Goal: Information Seeking & Learning: Learn about a topic

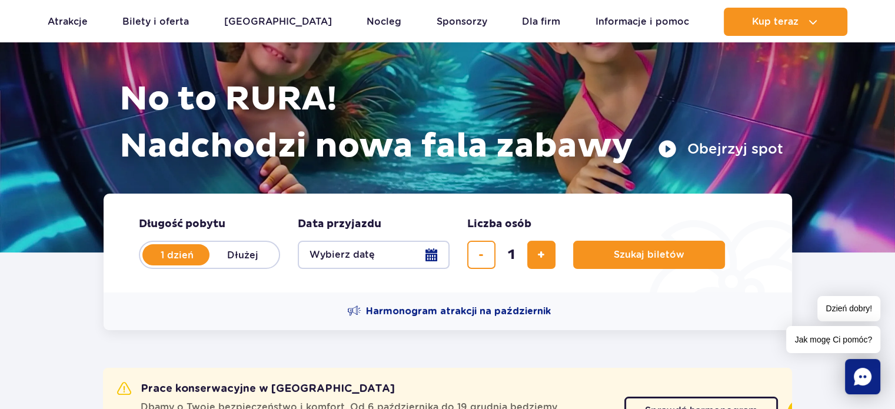
scroll to position [118, 0]
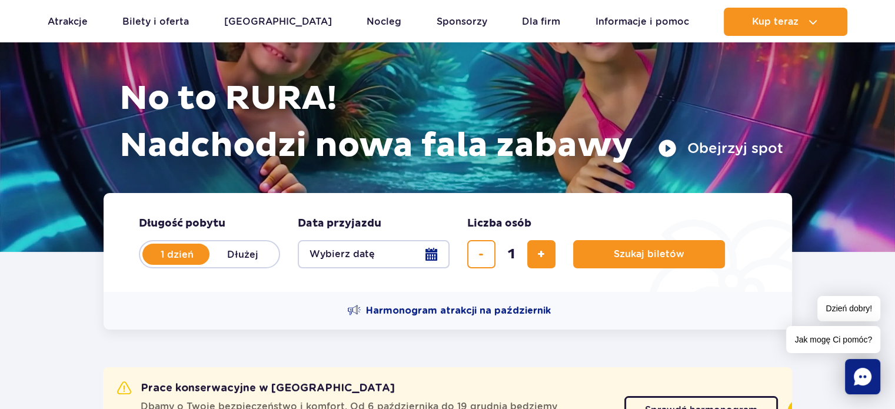
click at [433, 254] on button "Wybierz datę" at bounding box center [374, 254] width 152 height 28
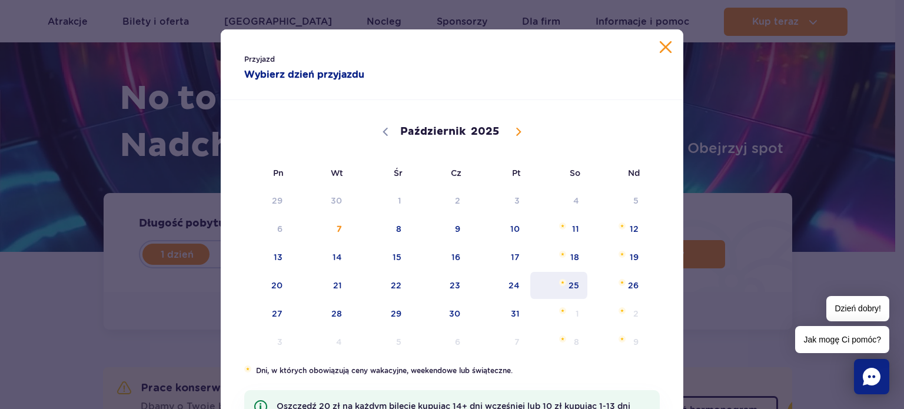
click at [567, 289] on span "25" at bounding box center [558, 285] width 59 height 27
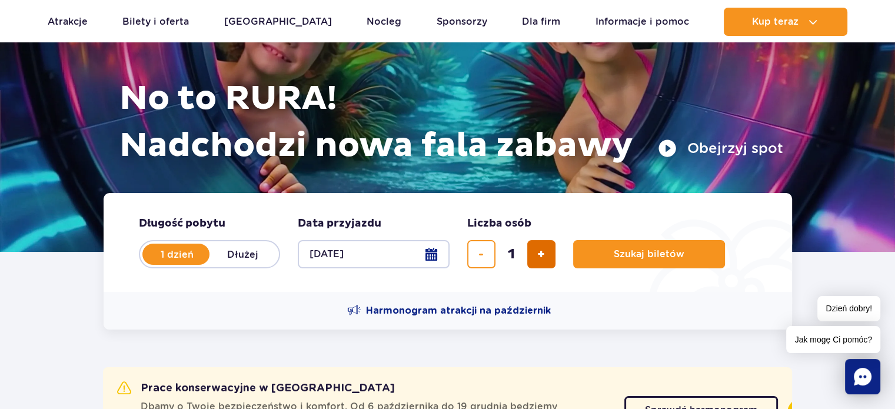
click at [544, 254] on span "dodaj bilet" at bounding box center [541, 254] width 8 height 0
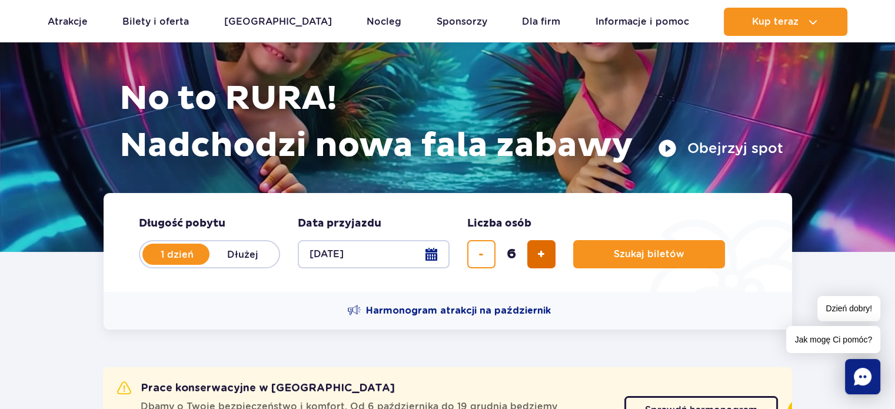
click at [544, 254] on span "dodaj bilet" at bounding box center [541, 254] width 8 height 0
type input "9"
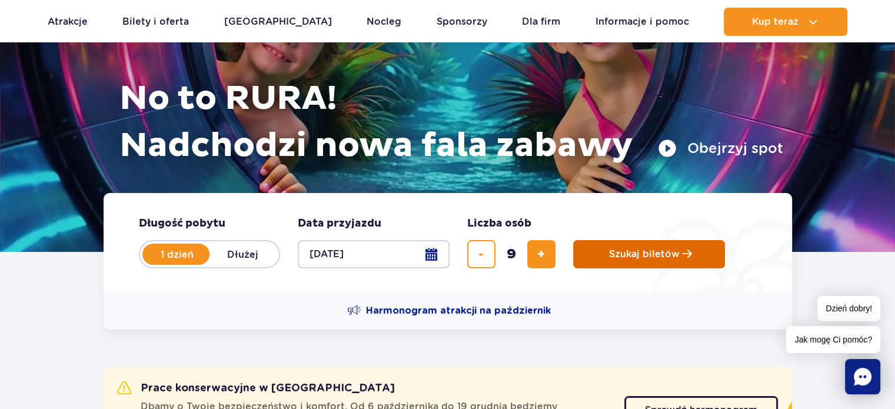
click at [613, 260] on button "Szukaj biletów" at bounding box center [649, 254] width 152 height 28
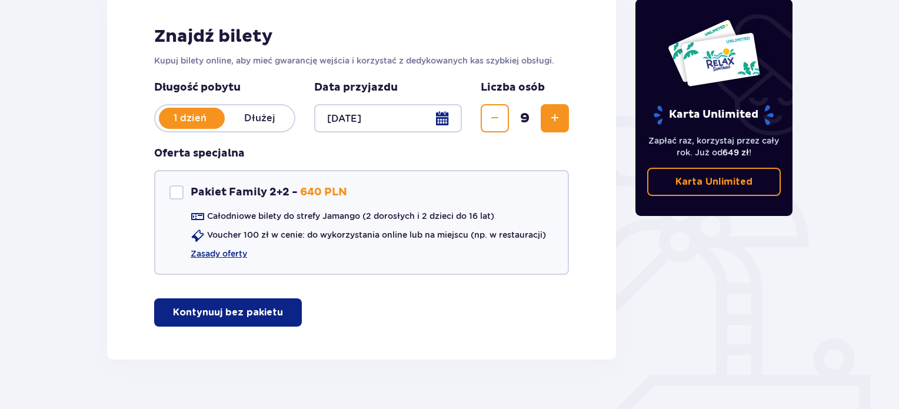
scroll to position [197, 0]
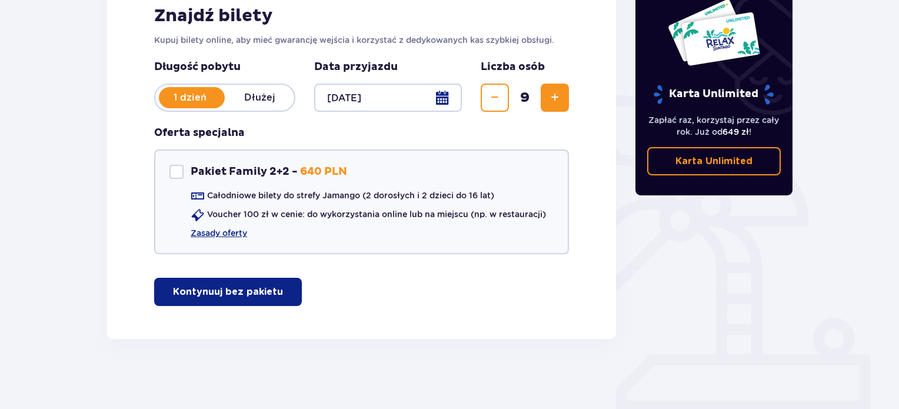
click at [258, 289] on p "Kontynuuj bez pakietu" at bounding box center [228, 291] width 110 height 13
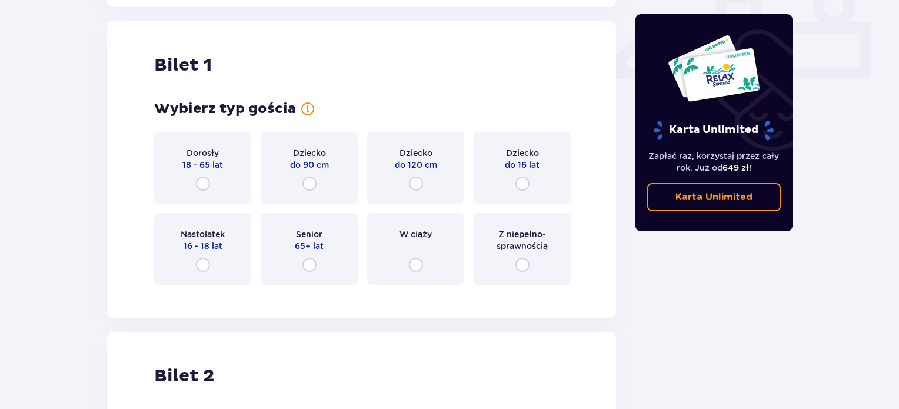
scroll to position [535, 0]
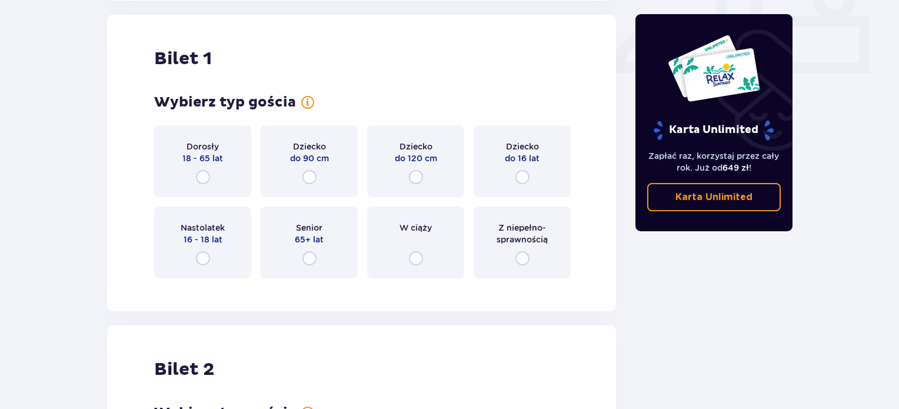
click at [207, 178] on input "radio" at bounding box center [203, 177] width 14 height 14
radio input "true"
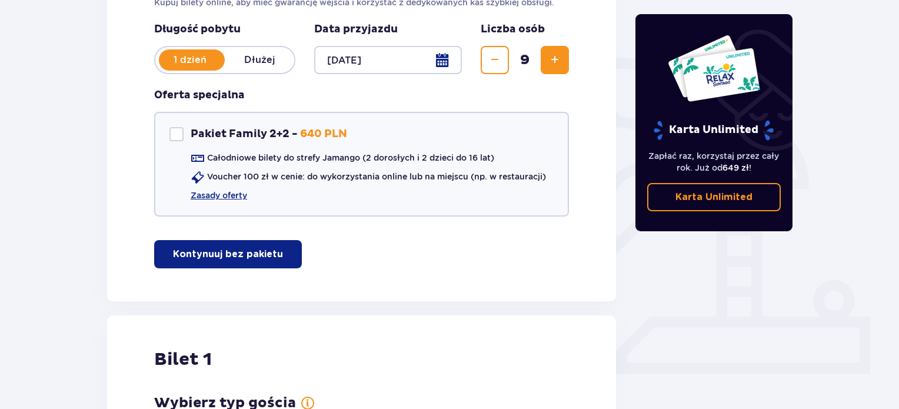
scroll to position [235, 0]
click at [176, 134] on div "Pakiet Family 2+2" at bounding box center [177, 134] width 14 height 14
checkbox input "true"
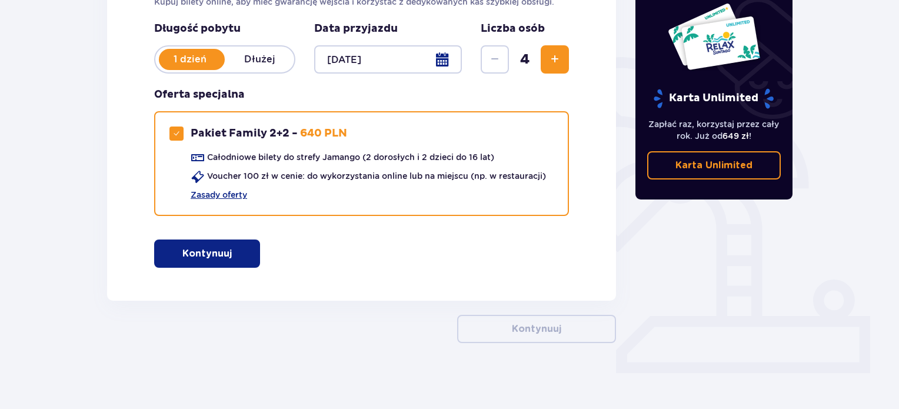
click at [213, 251] on p "Kontynuuj" at bounding box center [206, 253] width 49 height 13
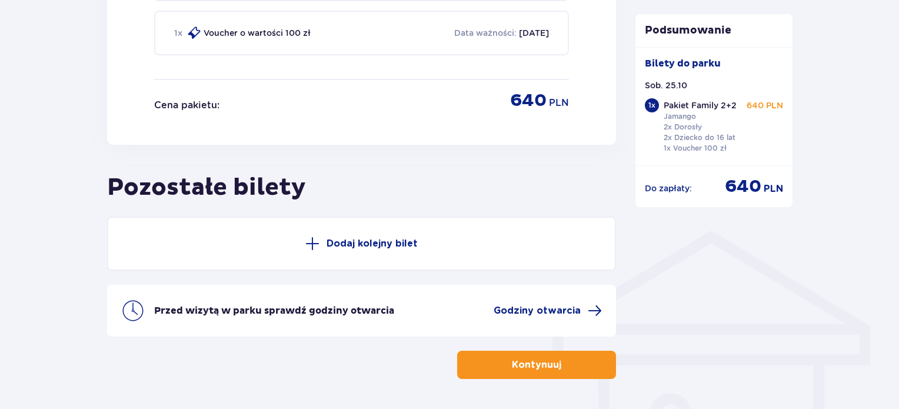
scroll to position [763, 0]
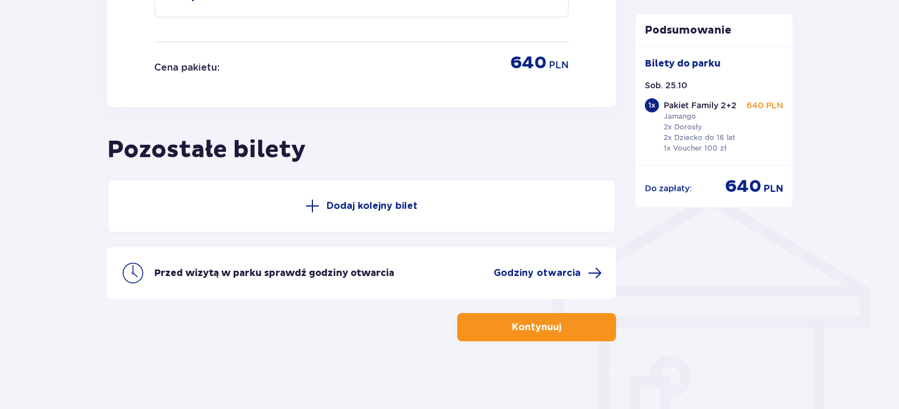
click at [306, 201] on span at bounding box center [313, 206] width 14 height 14
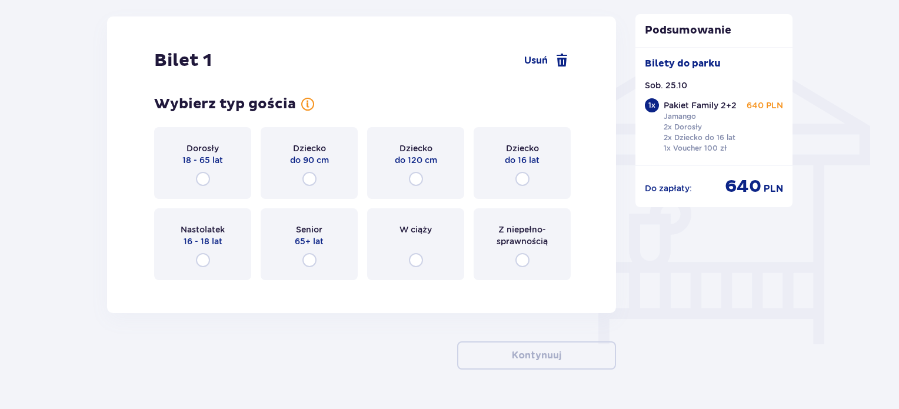
scroll to position [925, 0]
click at [204, 178] on input "radio" at bounding box center [203, 179] width 14 height 14
radio input "true"
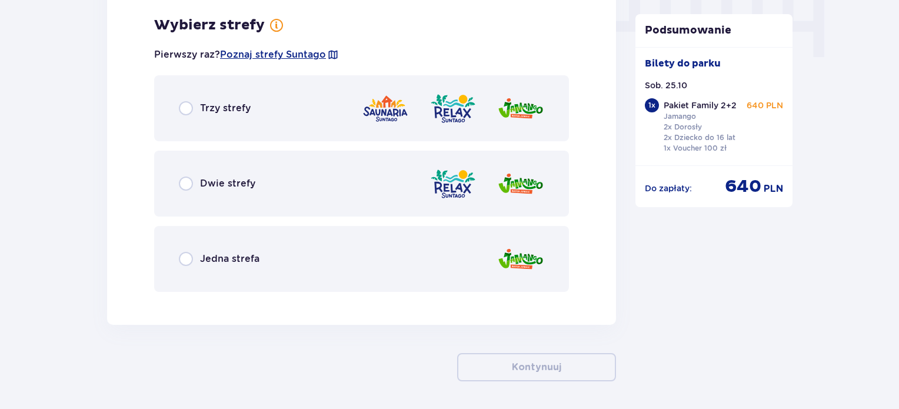
scroll to position [1213, 0]
click at [183, 183] on input "radio" at bounding box center [186, 184] width 14 height 14
radio input "true"
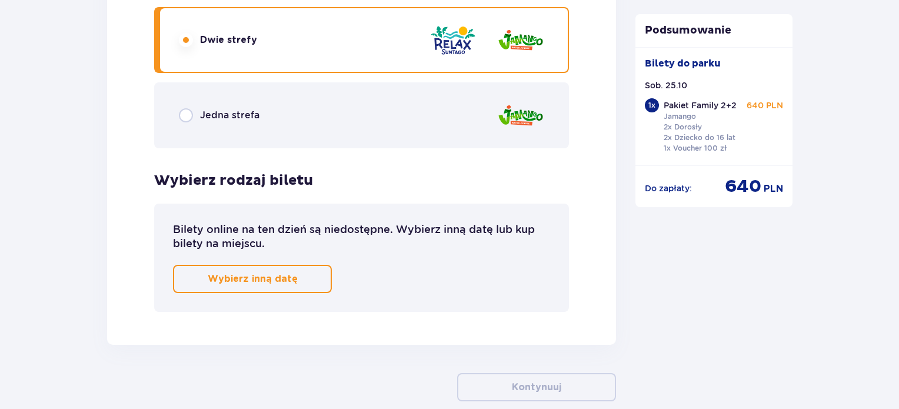
scroll to position [1417, 0]
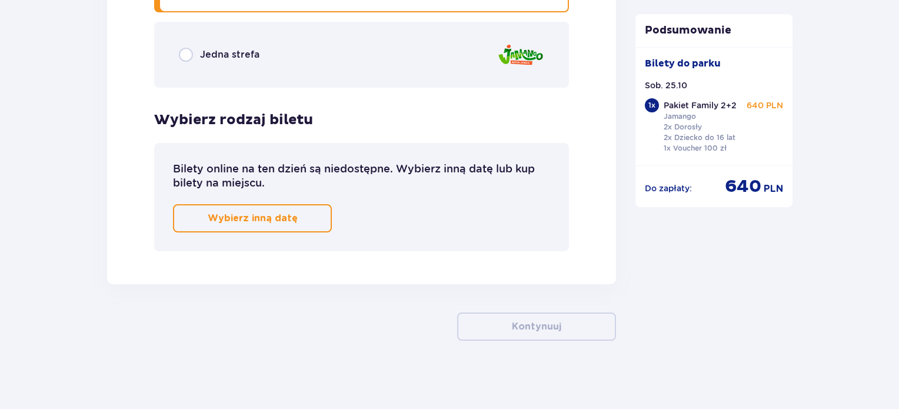
click at [276, 215] on p "Wybierz inną datę" at bounding box center [253, 218] width 90 height 13
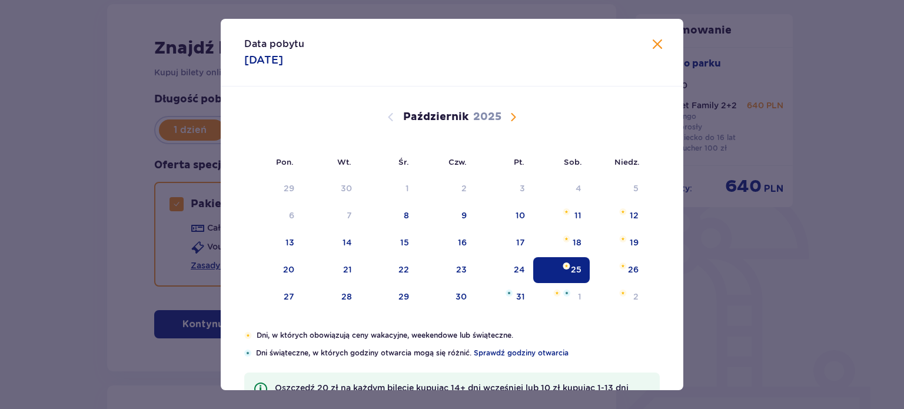
scroll to position [154, 0]
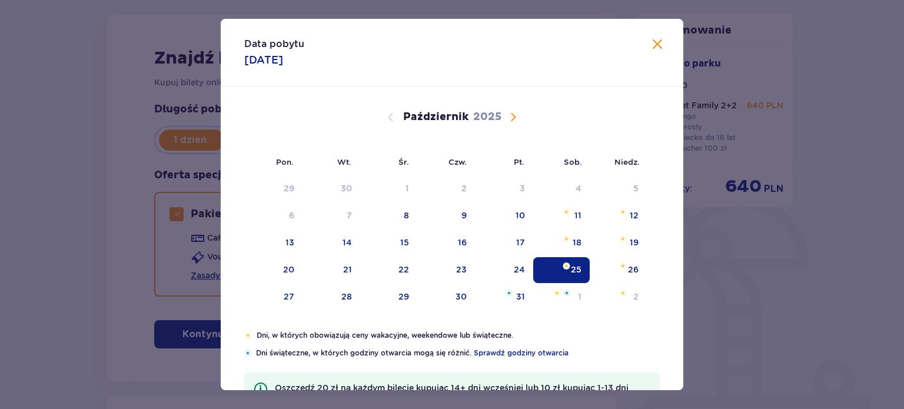
click at [566, 268] on div "25" at bounding box center [561, 270] width 57 height 26
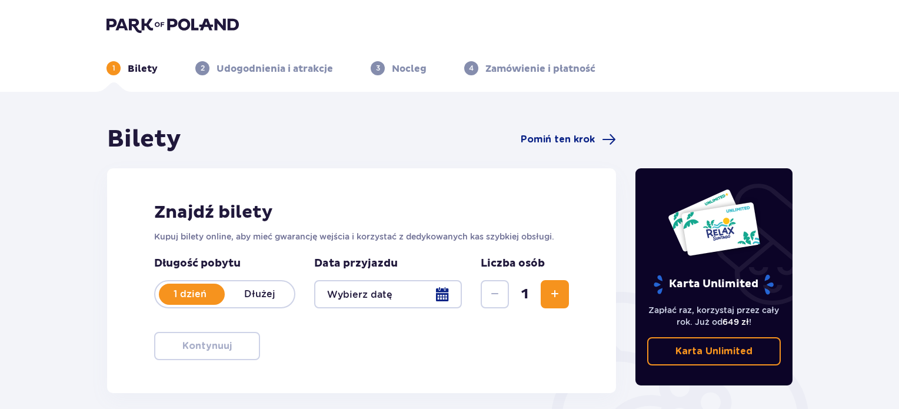
click at [260, 71] on p "Udogodnienia i atrakcje" at bounding box center [275, 68] width 117 height 13
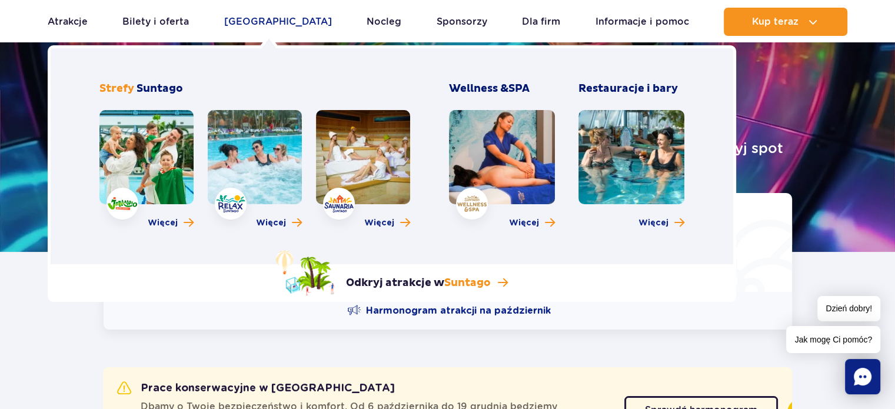
click at [273, 20] on link "[GEOGRAPHIC_DATA]" at bounding box center [278, 22] width 108 height 28
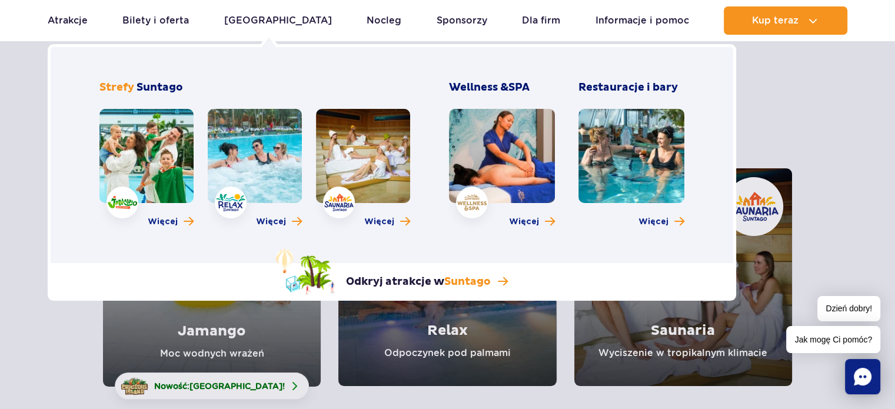
scroll to position [58, 0]
click at [155, 169] on link at bounding box center [146, 156] width 94 height 94
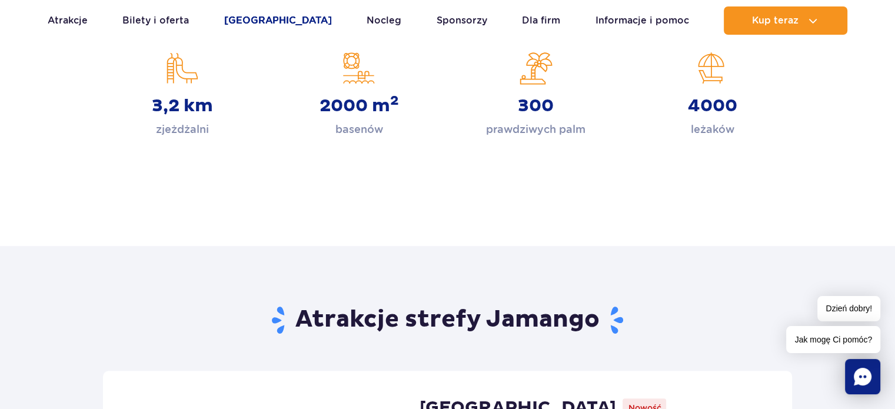
scroll to position [470, 0]
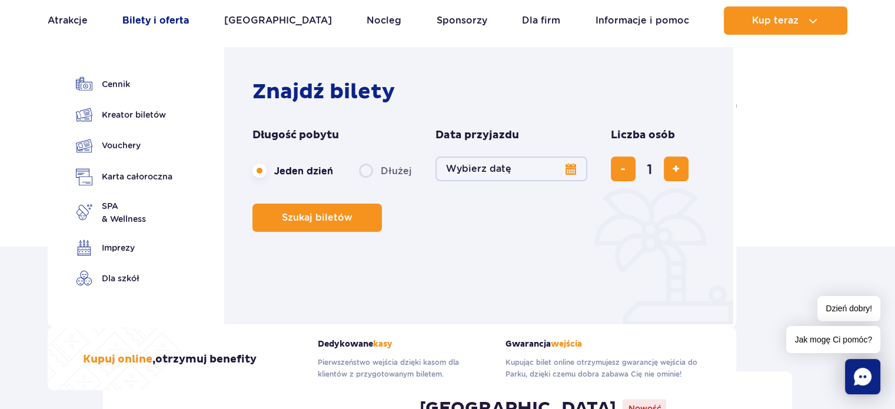
click at [166, 21] on link "Bilety i oferta" at bounding box center [155, 20] width 67 height 28
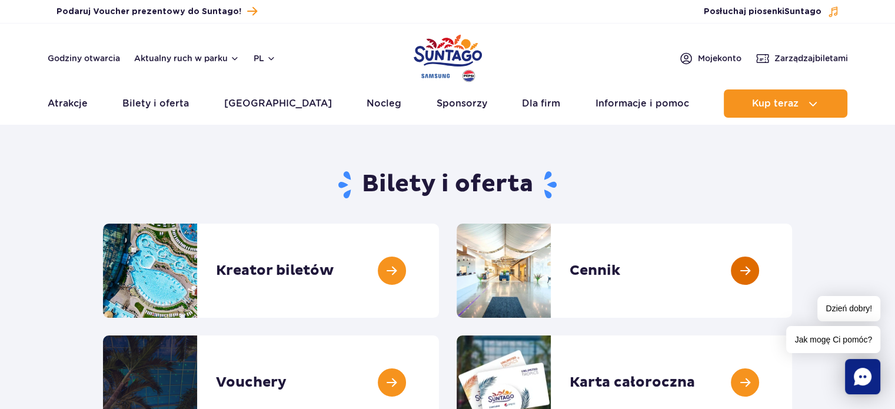
click at [792, 284] on link at bounding box center [792, 271] width 0 height 94
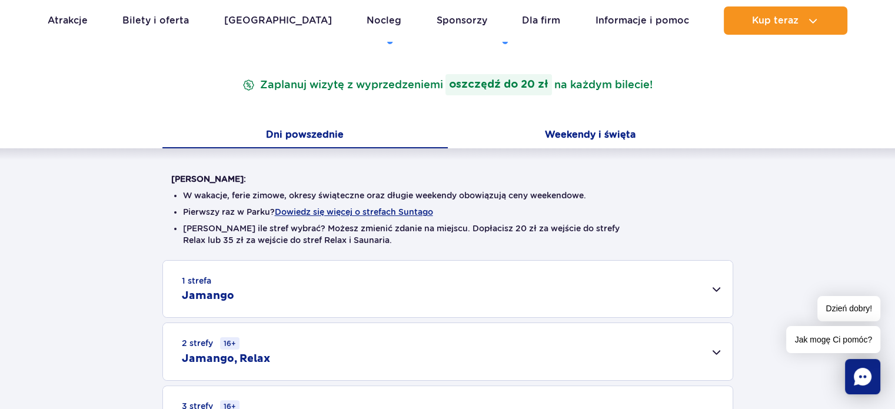
scroll to position [176, 0]
click at [579, 135] on button "Weekendy i święta" at bounding box center [590, 135] width 285 height 25
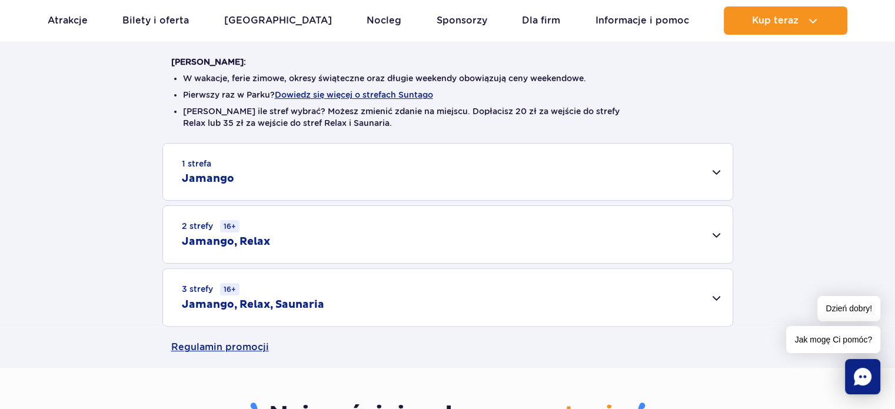
scroll to position [293, 0]
click at [706, 234] on div "2 strefy 16+ Jamango, Relax" at bounding box center [448, 233] width 570 height 57
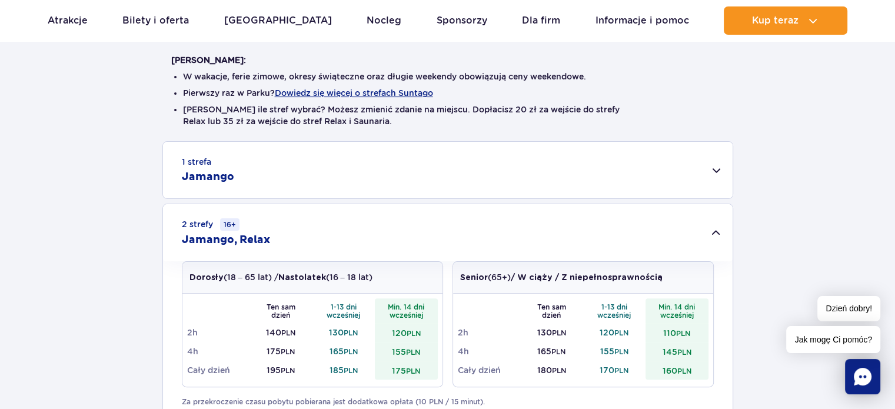
scroll to position [294, 0]
click at [714, 174] on div "1 strefa Jamango" at bounding box center [448, 170] width 570 height 57
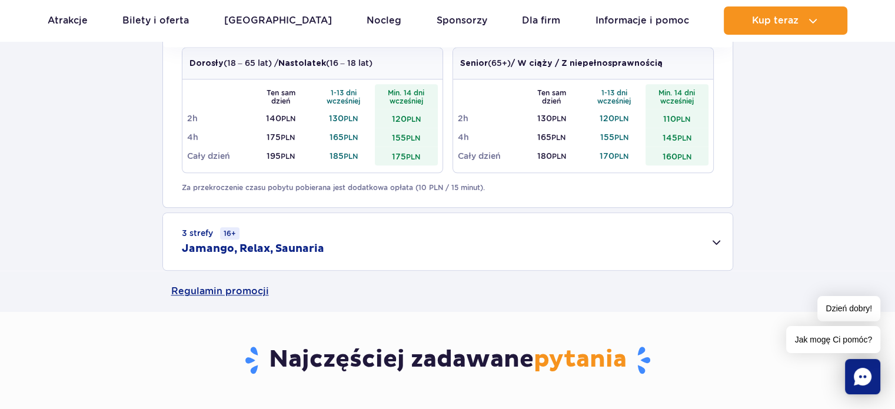
scroll to position [939, 0]
click at [711, 237] on div "3 strefy 16+ Jamango, Relax, Saunaria" at bounding box center [448, 241] width 570 height 57
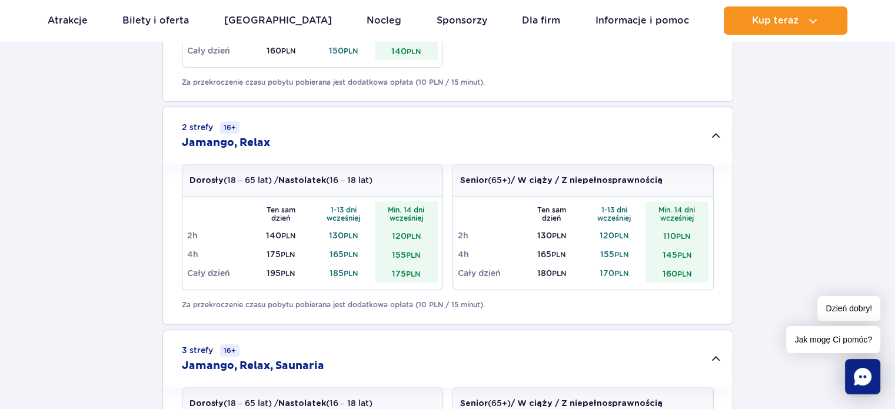
scroll to position [822, 0]
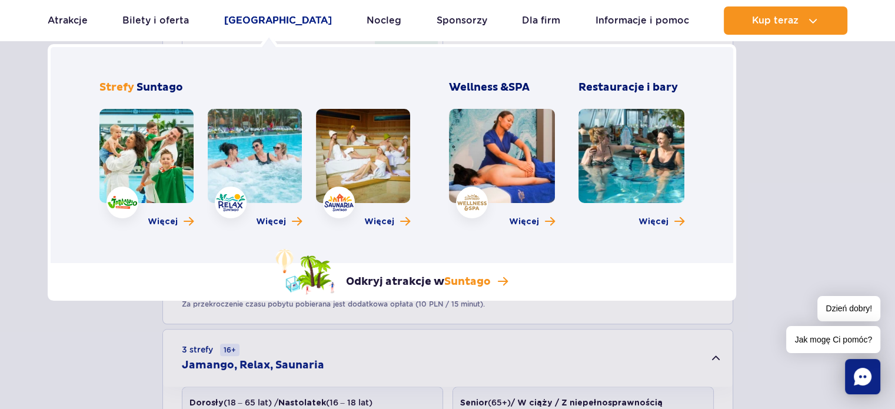
click at [259, 16] on link "[GEOGRAPHIC_DATA]" at bounding box center [278, 20] width 108 height 28
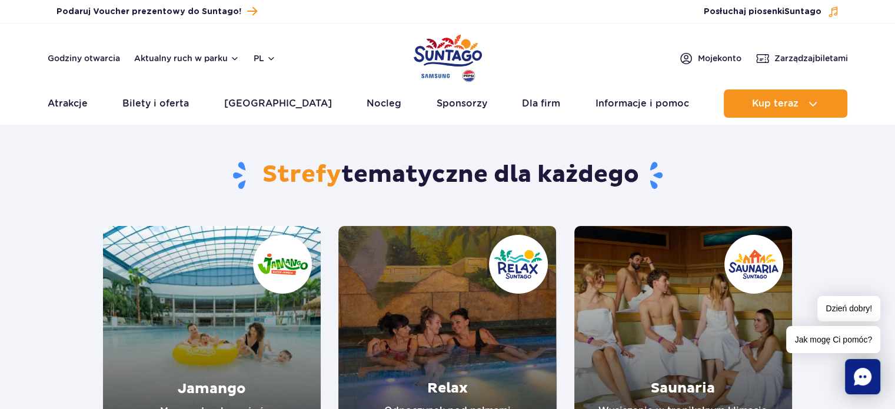
click at [494, 301] on link "Relax" at bounding box center [447, 335] width 218 height 218
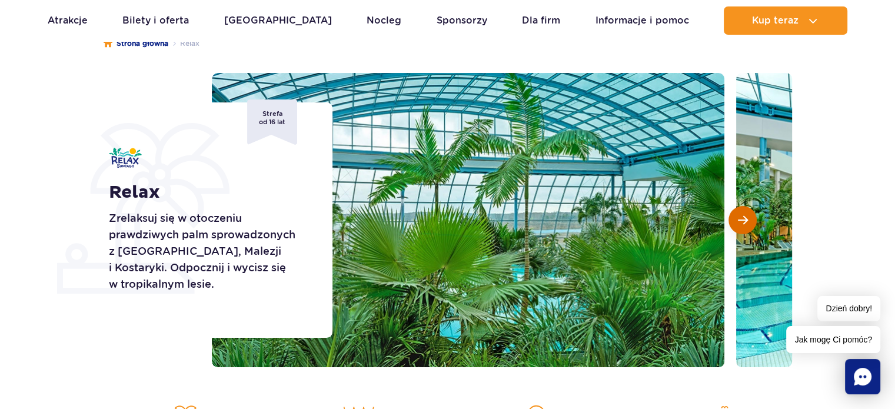
click at [744, 216] on span "Następny slajd" at bounding box center [743, 220] width 10 height 11
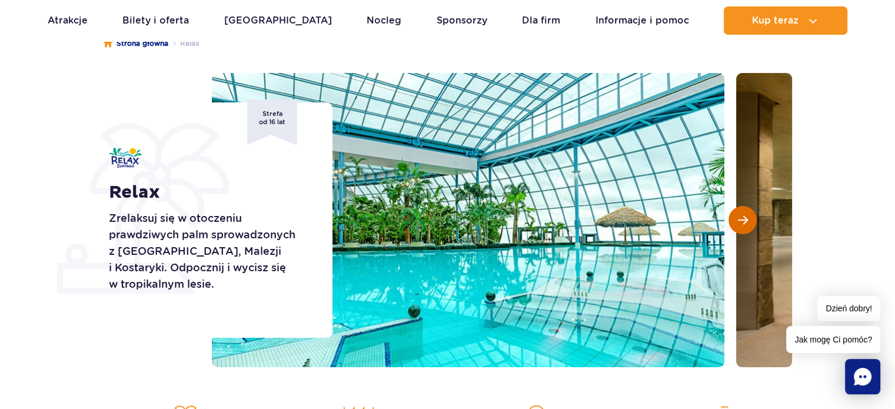
click at [744, 216] on span "Następny slajd" at bounding box center [743, 220] width 10 height 11
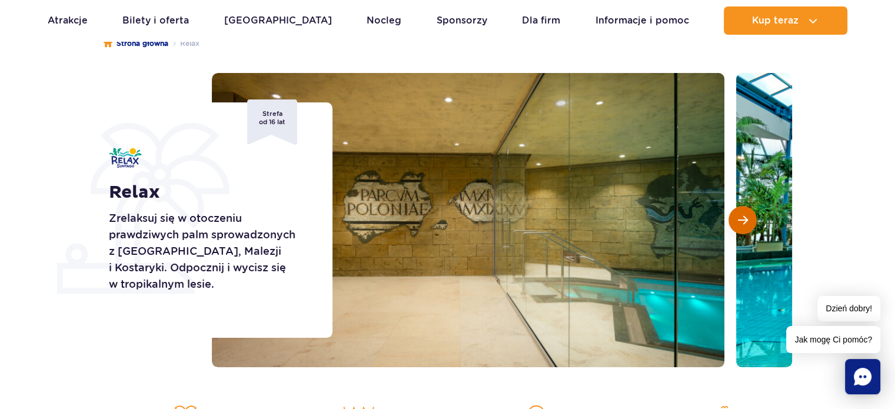
click at [744, 216] on span "Następny slajd" at bounding box center [743, 220] width 10 height 11
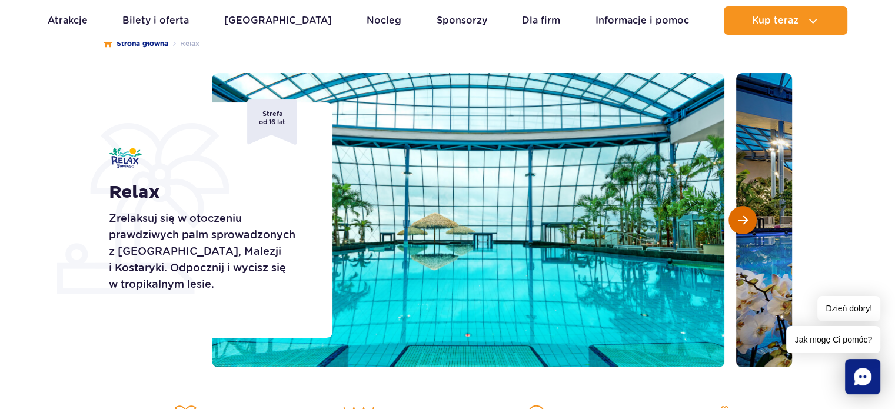
click at [744, 216] on span "Następny slajd" at bounding box center [743, 220] width 10 height 11
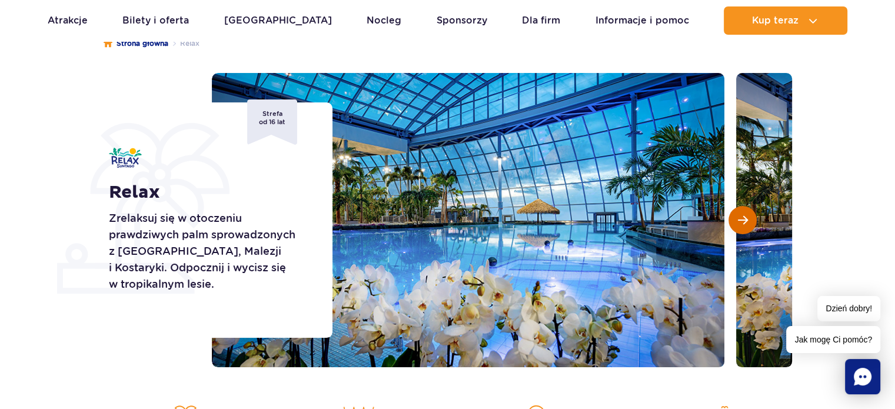
click at [745, 216] on span "Następny slajd" at bounding box center [743, 220] width 10 height 11
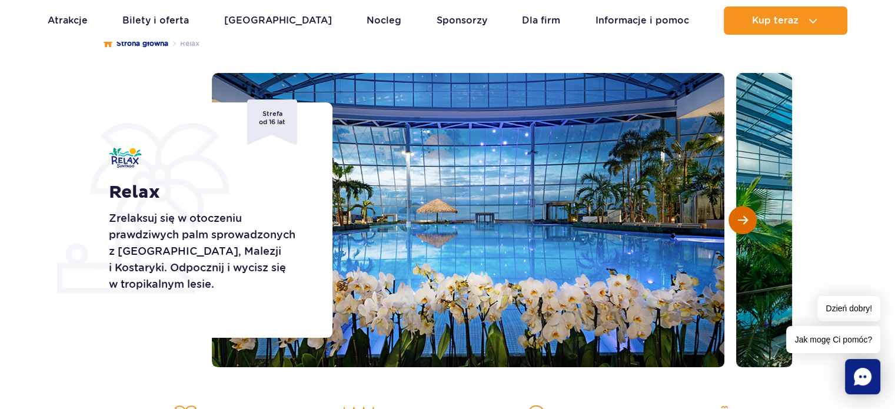
click at [745, 216] on span "Następny slajd" at bounding box center [743, 220] width 10 height 11
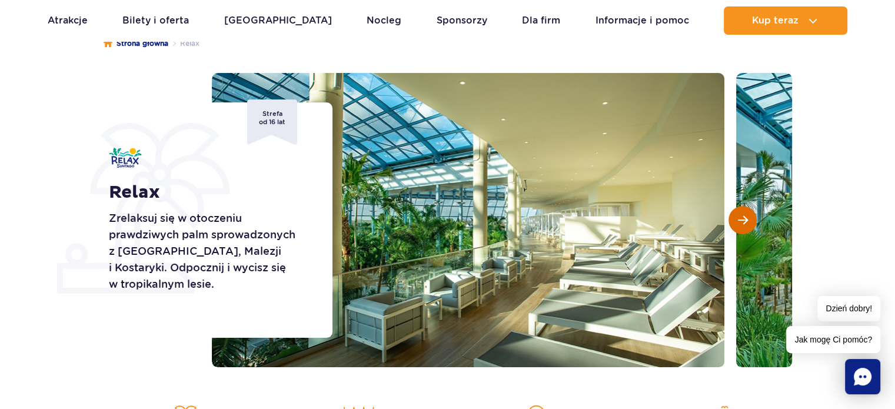
click at [745, 216] on span "Następny slajd" at bounding box center [743, 220] width 10 height 11
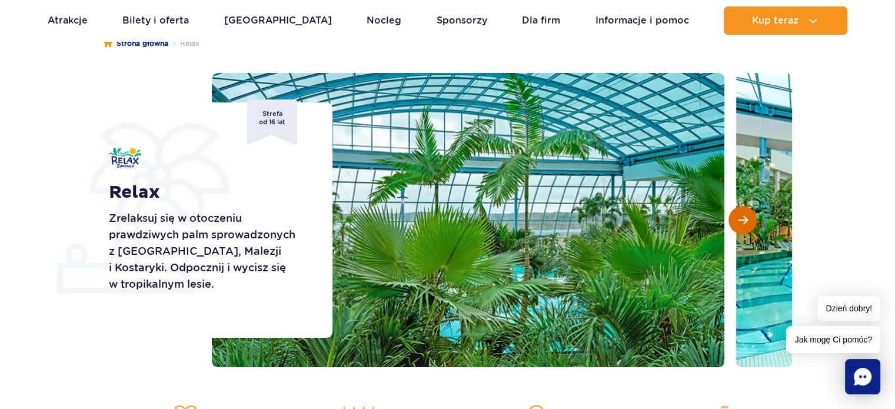
click at [745, 216] on span "Następny slajd" at bounding box center [743, 220] width 10 height 11
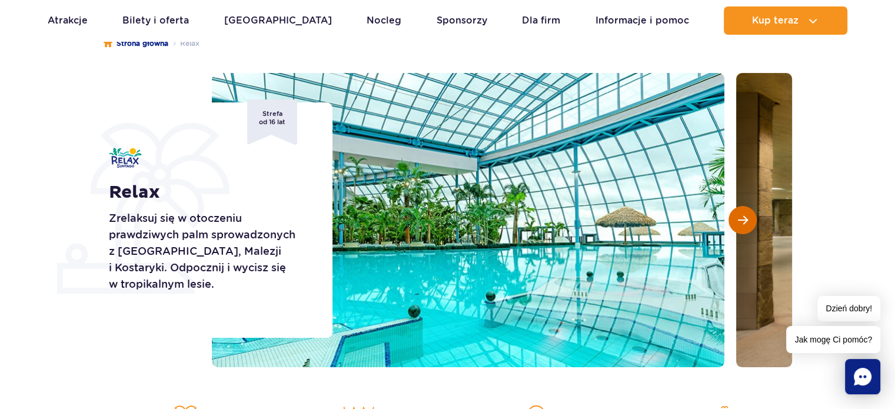
click at [745, 216] on span "Następny slajd" at bounding box center [743, 220] width 10 height 11
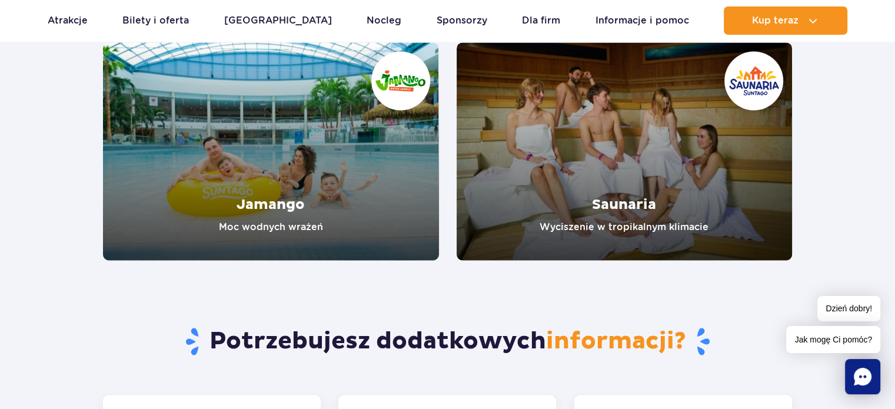
scroll to position [1941, 0]
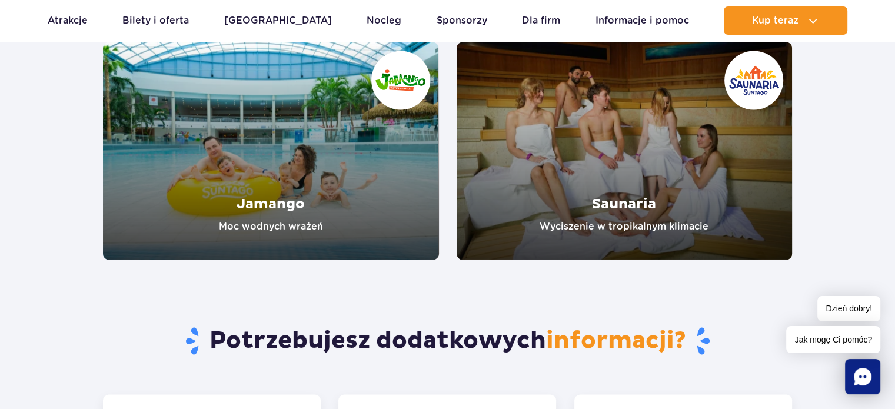
click at [587, 145] on link "Saunaria" at bounding box center [625, 151] width 336 height 218
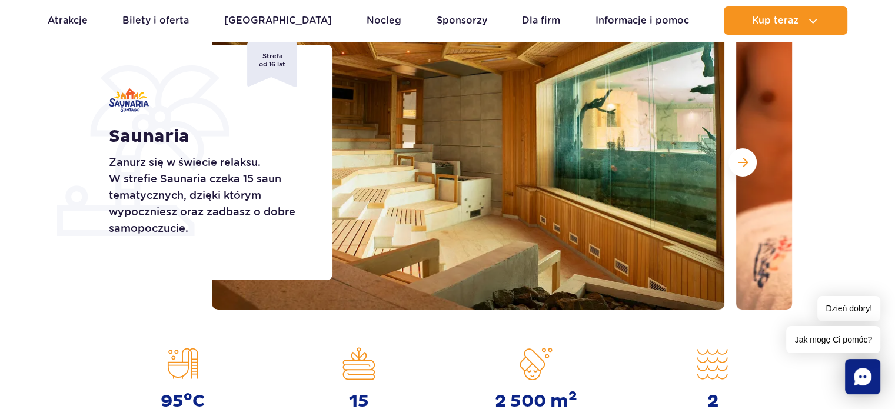
scroll to position [176, 0]
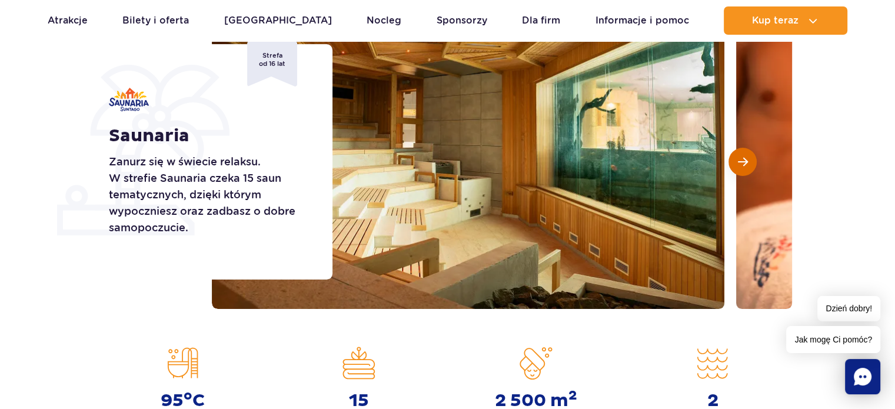
click at [745, 162] on span "Następny slajd" at bounding box center [743, 162] width 10 height 11
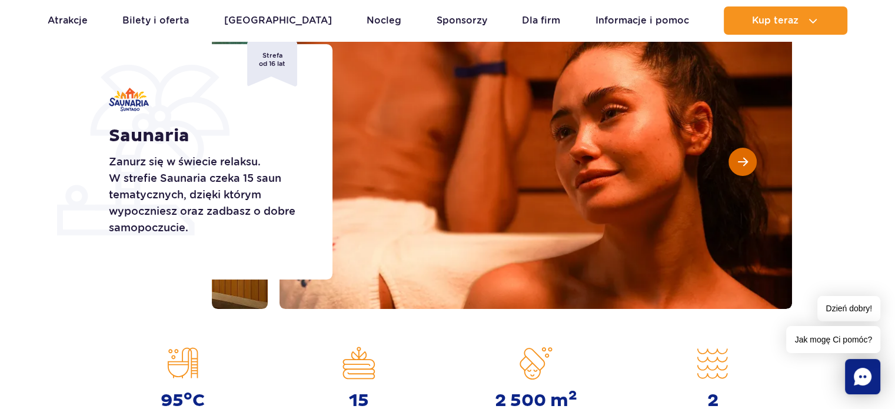
click at [745, 162] on span "Następny slajd" at bounding box center [743, 162] width 10 height 11
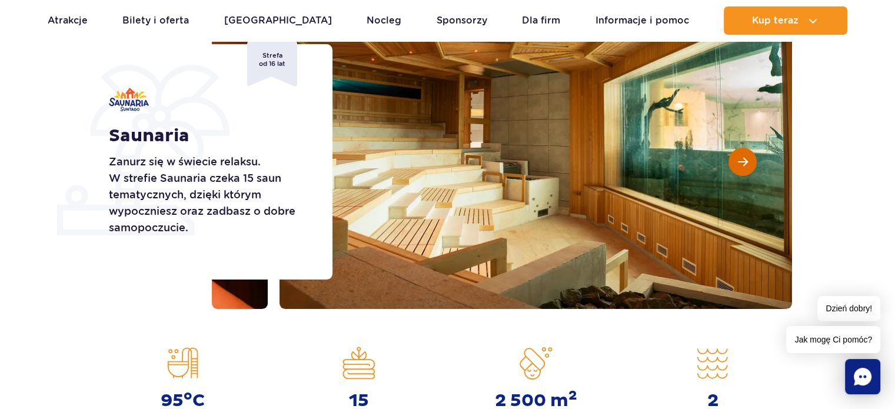
click at [745, 162] on span "Następny slajd" at bounding box center [743, 162] width 10 height 11
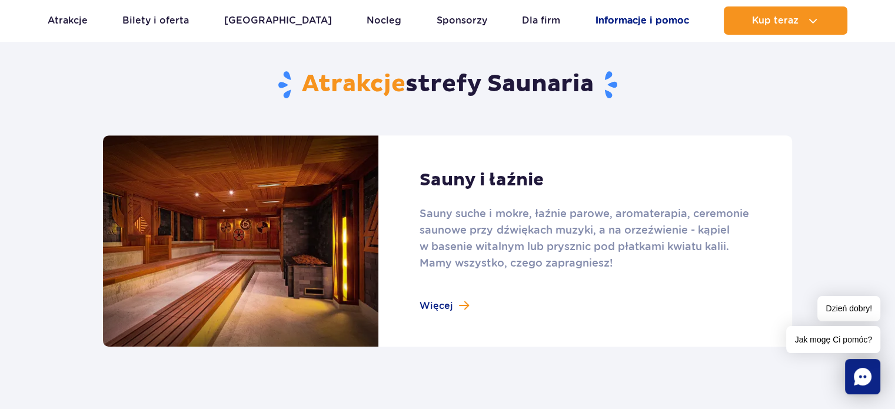
scroll to position [706, 0]
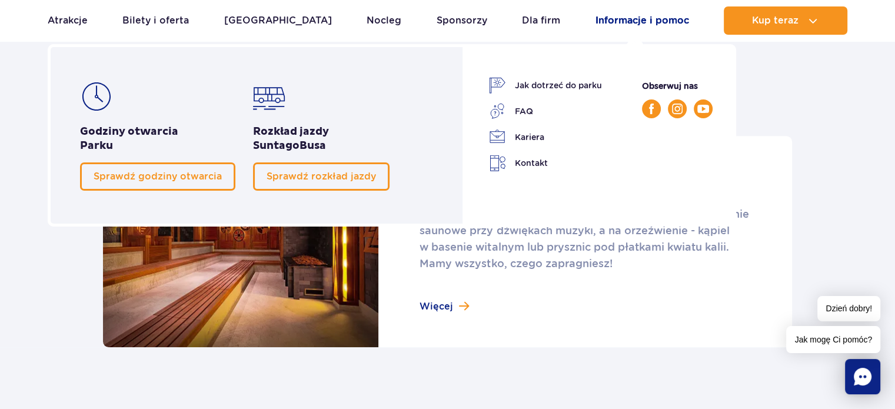
click at [601, 23] on link "Informacje i pomoc" at bounding box center [643, 20] width 94 height 28
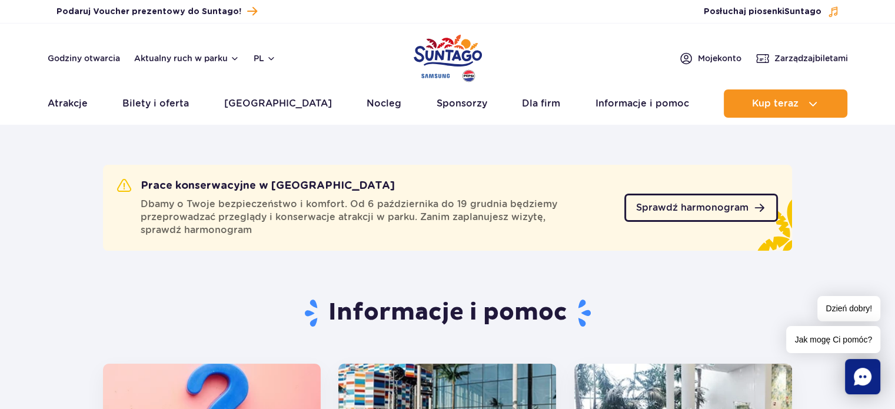
click at [735, 216] on link "Sprawdź harmonogram" at bounding box center [702, 208] width 154 height 28
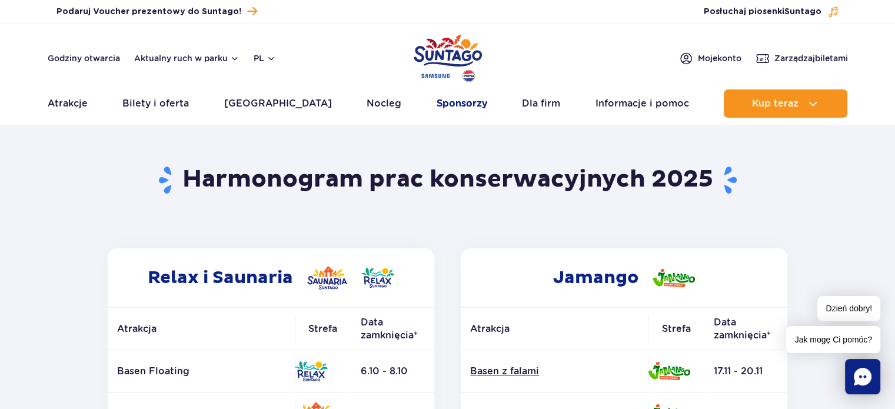
click at [449, 106] on link "Sponsorzy" at bounding box center [462, 103] width 51 height 28
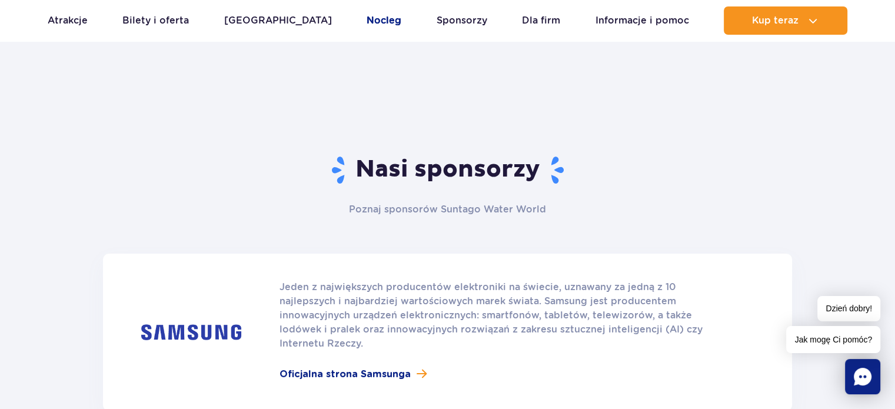
scroll to position [2, 0]
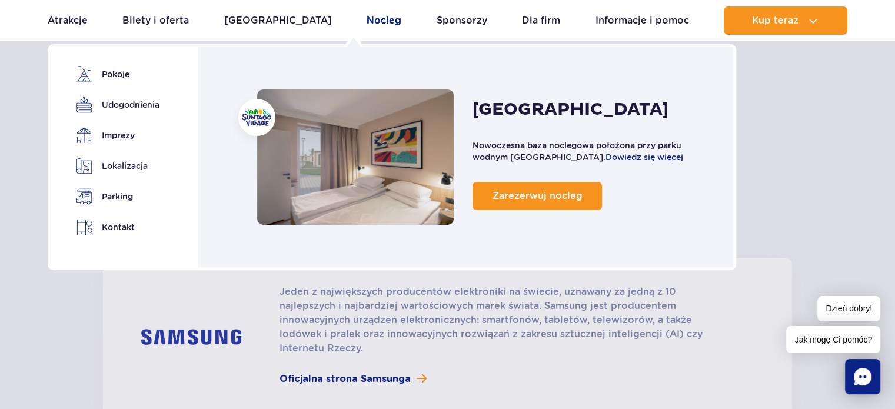
click at [367, 25] on li "Nocleg Nocleg Suntago Village Pokoje Udogodnienia Imprezy" at bounding box center [384, 20] width 35 height 28
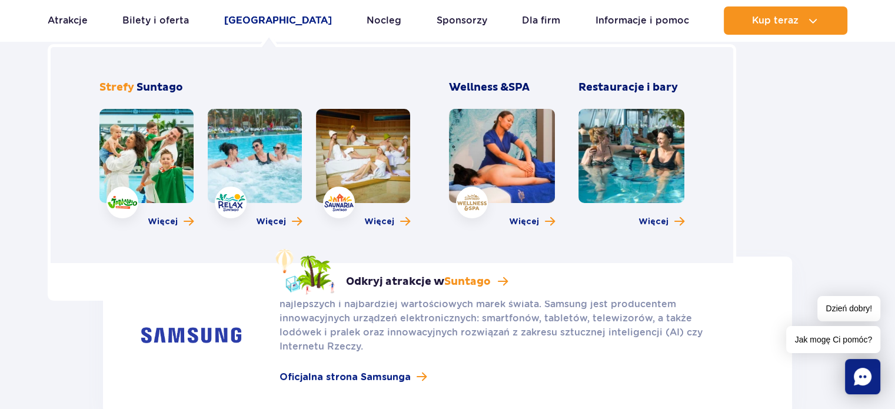
scroll to position [1, 0]
click at [263, 17] on link "[GEOGRAPHIC_DATA]" at bounding box center [278, 20] width 108 height 28
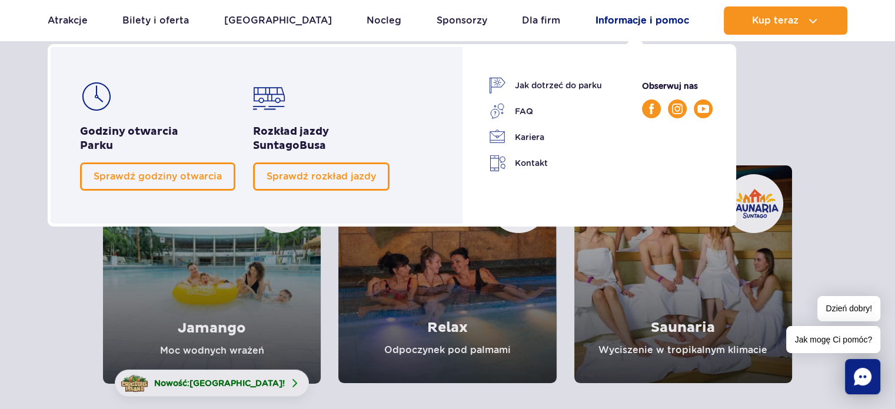
scroll to position [60, 0]
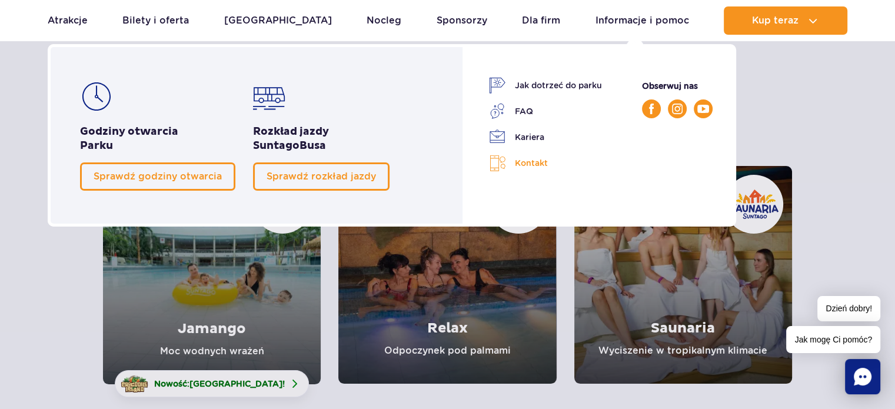
click at [540, 164] on link "Kontakt" at bounding box center [545, 163] width 113 height 17
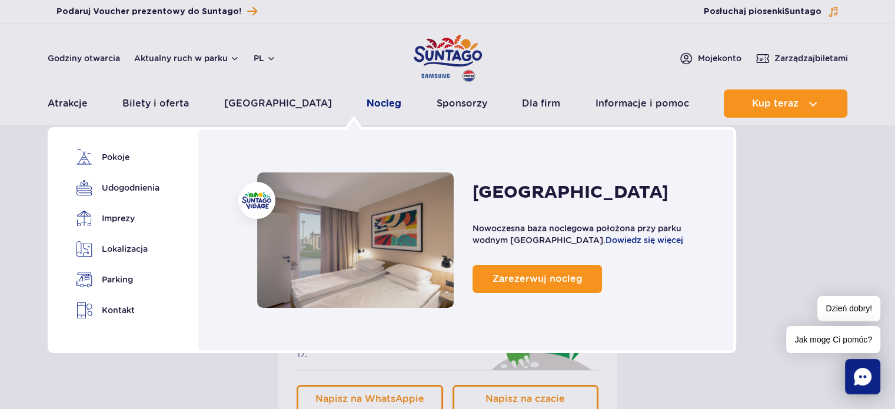
click at [367, 99] on link "Nocleg" at bounding box center [384, 103] width 35 height 28
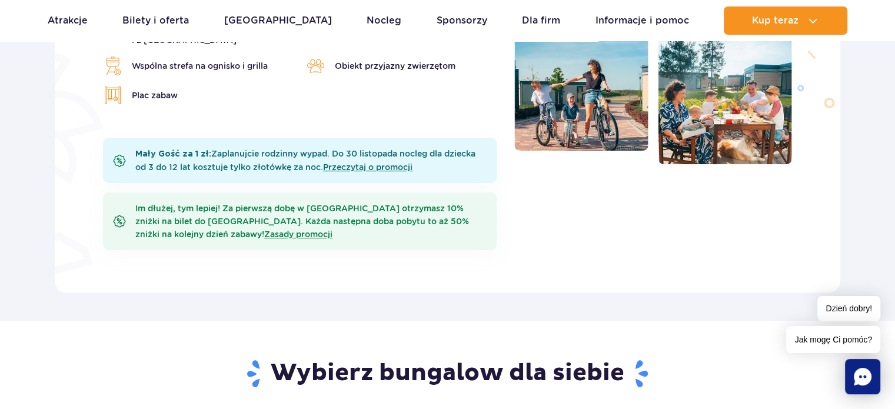
scroll to position [529, 0]
click at [394, 162] on link "Przeczytaj o promocji" at bounding box center [367, 166] width 89 height 9
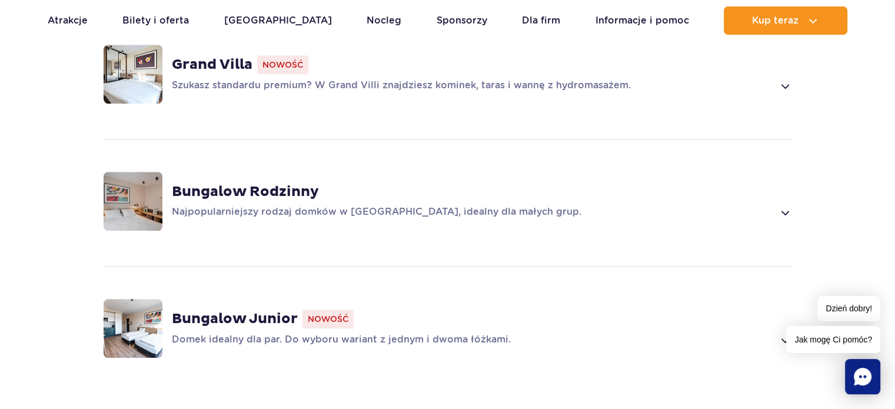
scroll to position [941, 0]
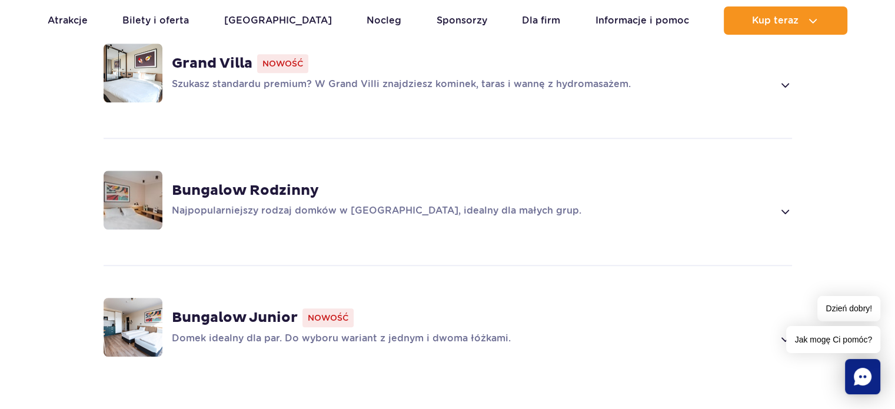
click at [261, 182] on strong "Bungalow Rodzinny" at bounding box center [245, 191] width 147 height 18
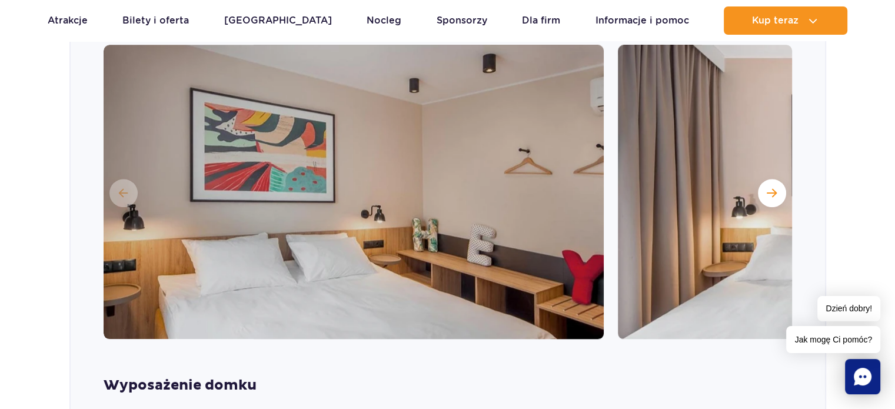
scroll to position [1183, 0]
click at [772, 188] on span "Następny slajd" at bounding box center [772, 193] width 10 height 11
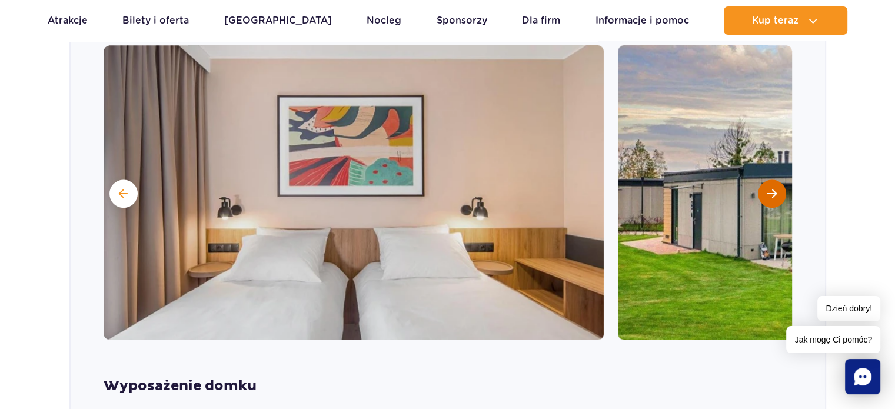
click at [772, 188] on span "Następny slajd" at bounding box center [772, 193] width 10 height 11
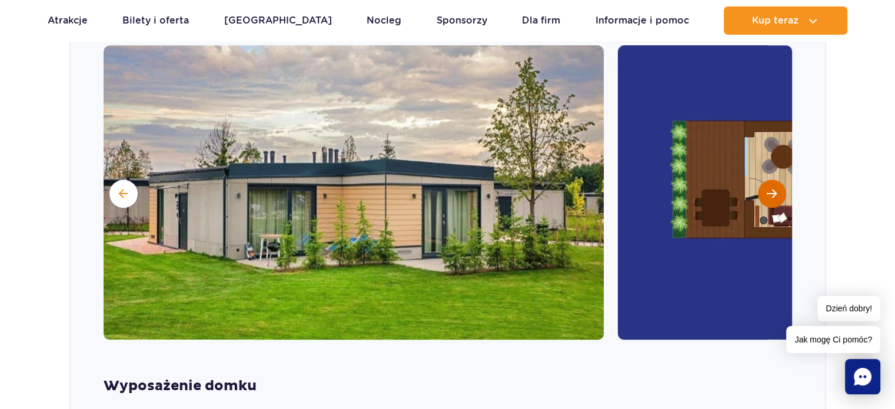
click at [774, 188] on span "Następny slajd" at bounding box center [772, 193] width 10 height 11
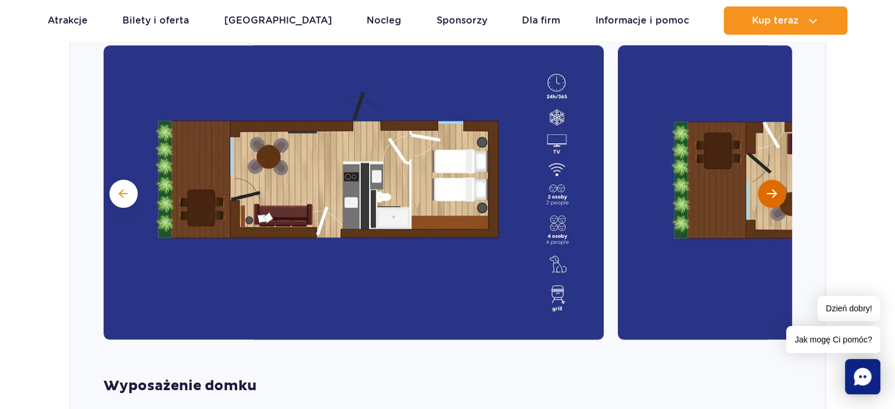
click at [773, 188] on span "Następny slajd" at bounding box center [772, 193] width 10 height 11
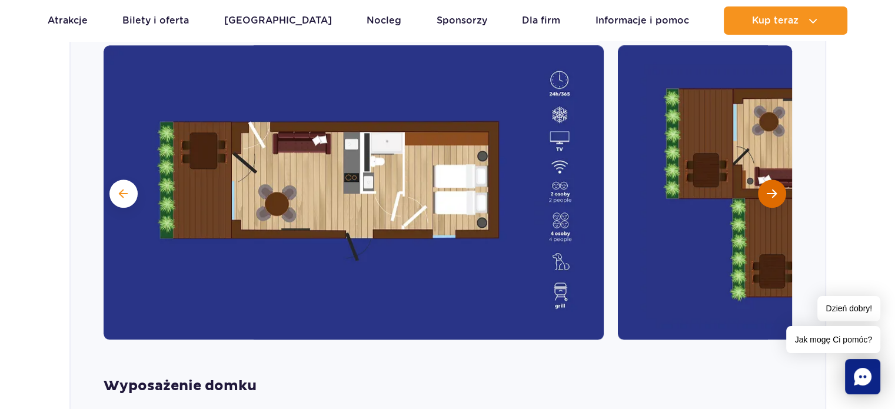
click at [773, 188] on span "Następny slajd" at bounding box center [772, 193] width 10 height 11
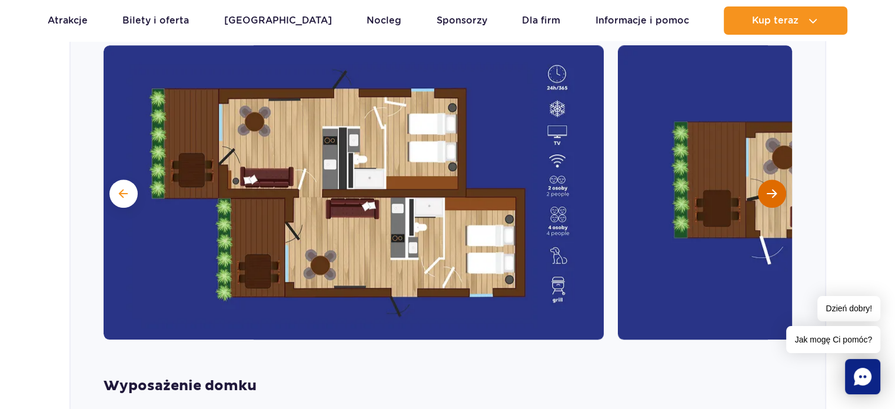
click at [770, 188] on span "Następny slajd" at bounding box center [772, 193] width 10 height 11
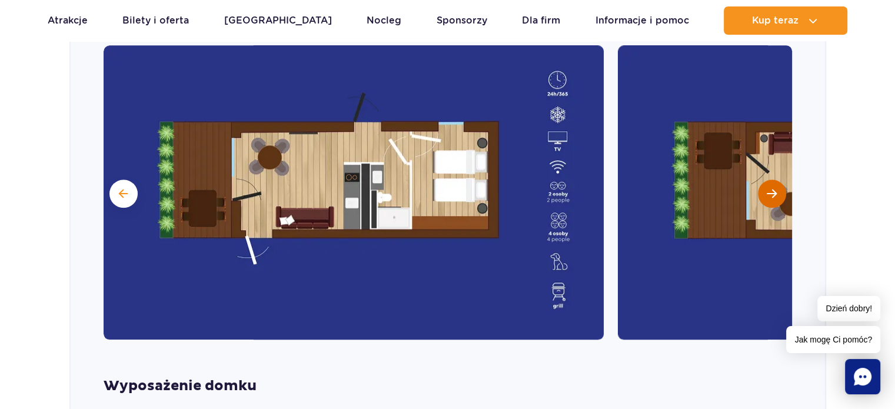
click at [772, 188] on span "Następny slajd" at bounding box center [772, 193] width 10 height 11
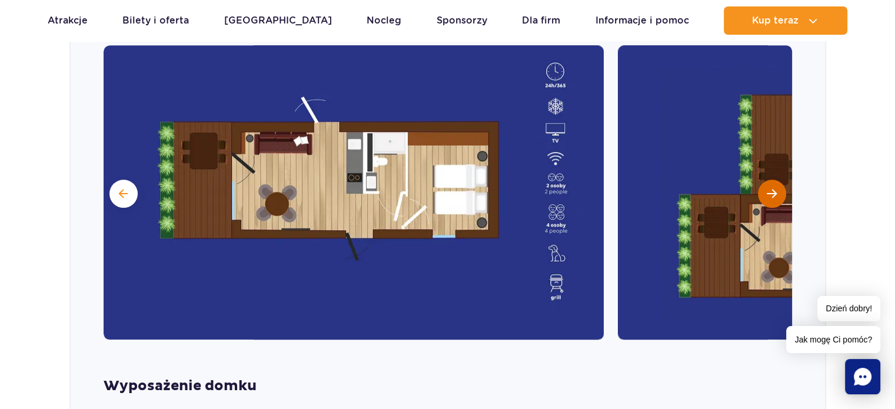
click at [772, 188] on span "Następny slajd" at bounding box center [772, 193] width 10 height 11
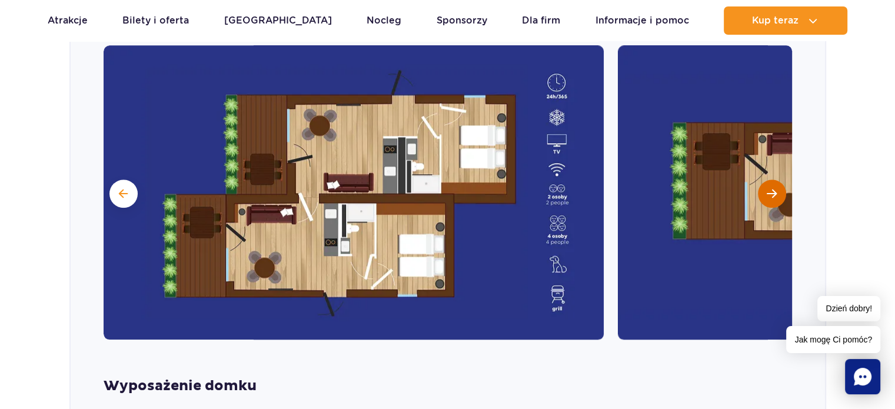
click at [772, 188] on span "Następny slajd" at bounding box center [772, 193] width 10 height 11
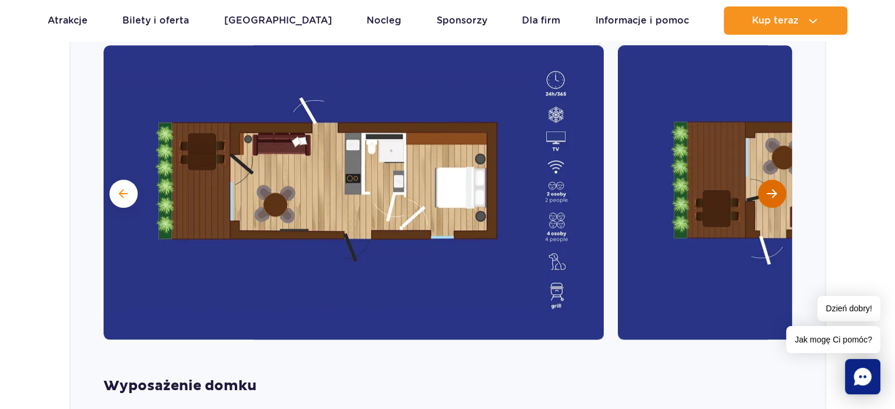
click at [772, 188] on span "Następny slajd" at bounding box center [772, 193] width 10 height 11
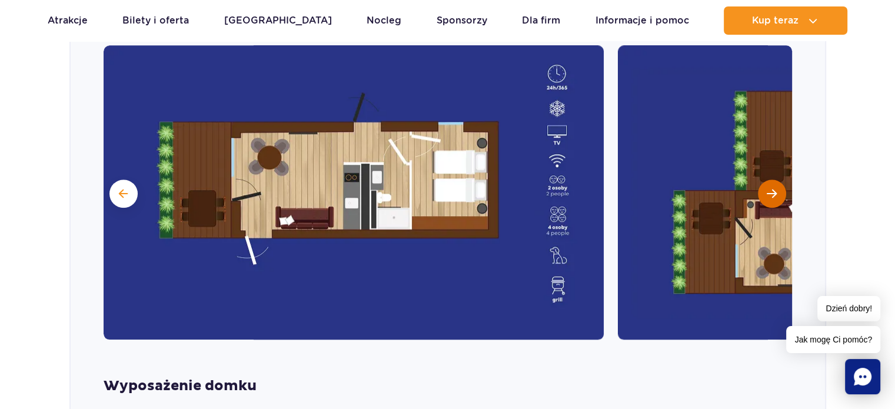
click at [772, 188] on span "Następny slajd" at bounding box center [772, 193] width 10 height 11
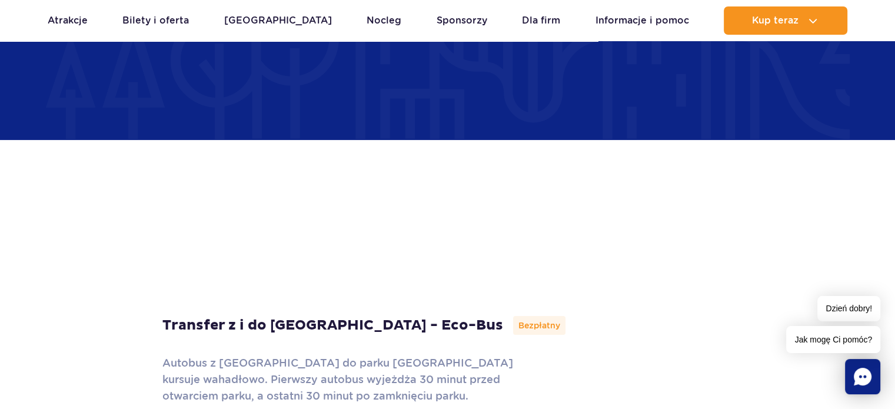
scroll to position [4027, 0]
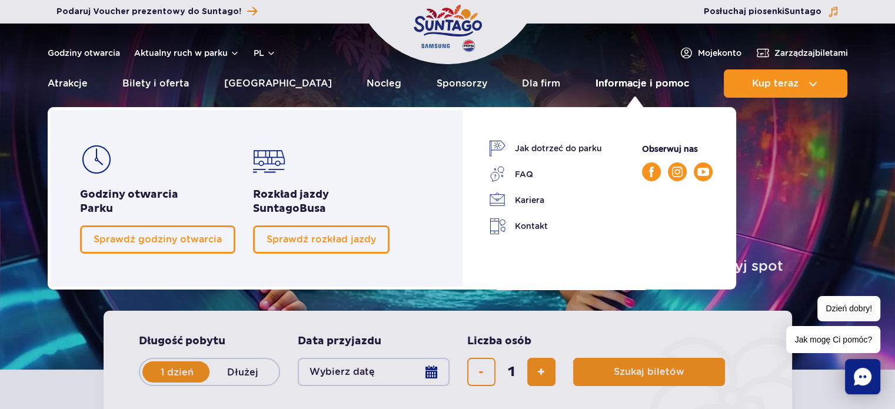
click at [643, 87] on link "Informacje i pomoc" at bounding box center [643, 83] width 94 height 28
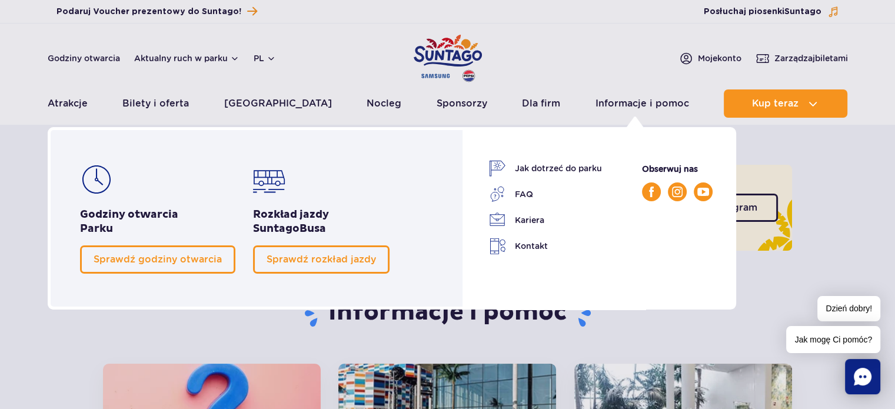
click at [151, 267] on link "Sprawdź godziny otwarcia" at bounding box center [157, 259] width 155 height 28
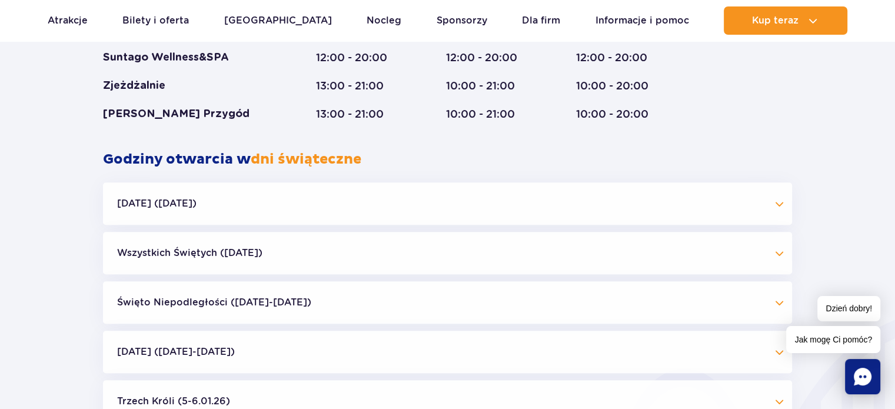
scroll to position [1054, 0]
click at [187, 204] on button "[DATE] ([DATE])" at bounding box center [447, 203] width 689 height 42
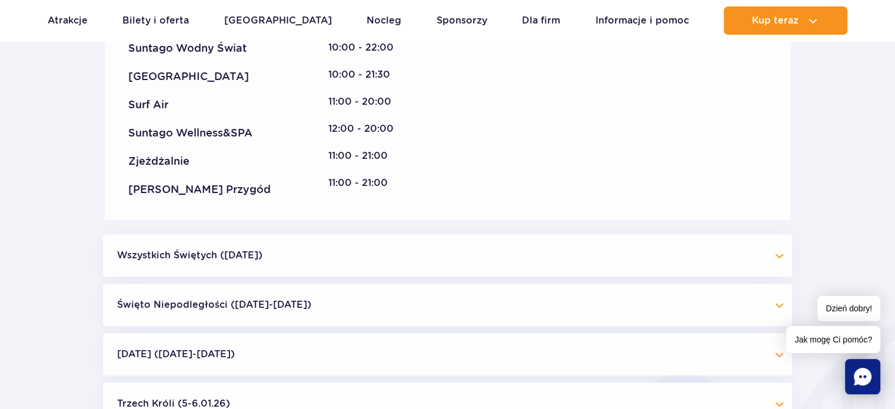
click at [263, 258] on button "Wszystkich Świętych ([DATE])" at bounding box center [447, 255] width 689 height 42
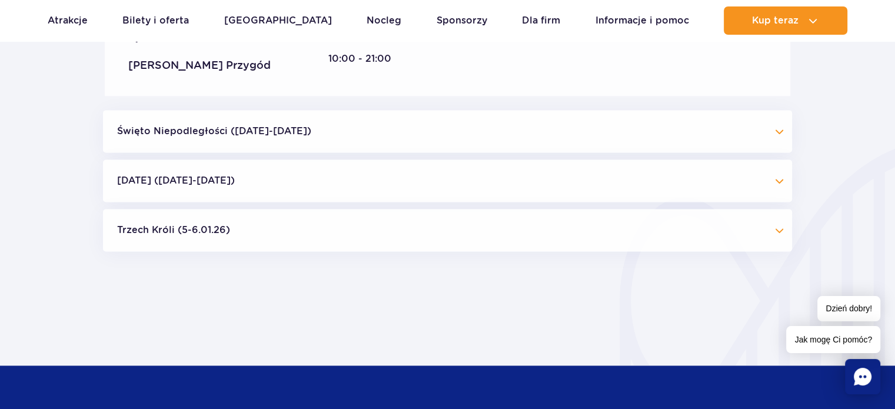
scroll to position [1701, 0]
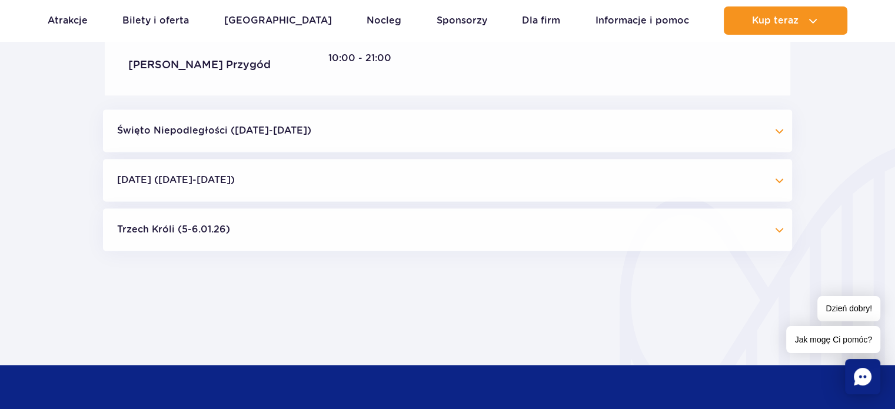
click at [272, 235] on button "Trzech Króli (5-6.01.26)" at bounding box center [447, 229] width 689 height 42
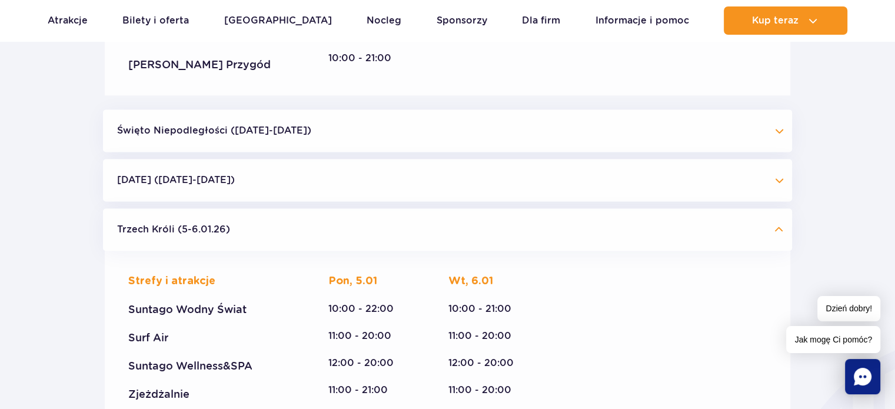
click at [280, 184] on button "[DATE] ([DATE]-[DATE])" at bounding box center [447, 180] width 689 height 42
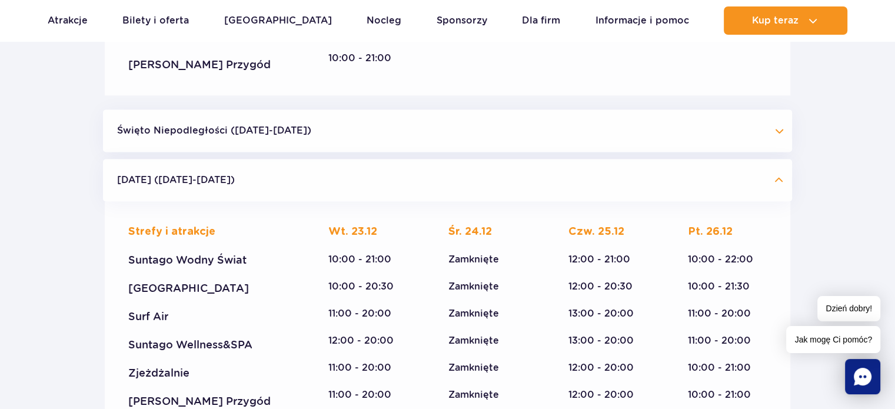
click at [279, 135] on button "Święto Niepodległości ([DATE]-[DATE])" at bounding box center [447, 130] width 689 height 42
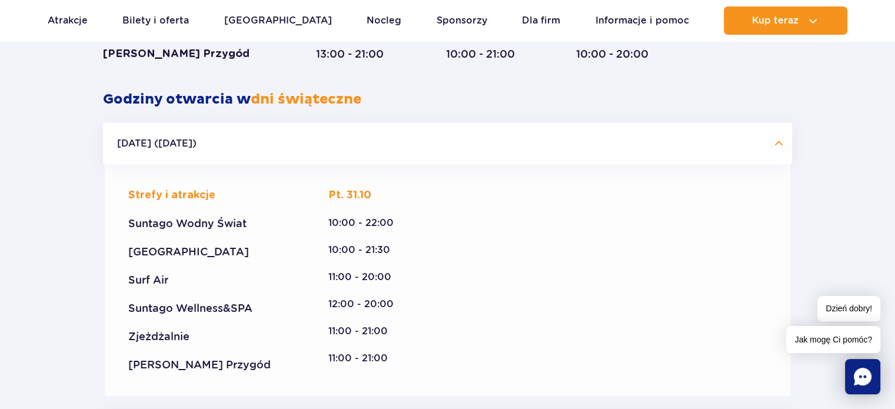
scroll to position [1113, 0]
